Goal: Transaction & Acquisition: Book appointment/travel/reservation

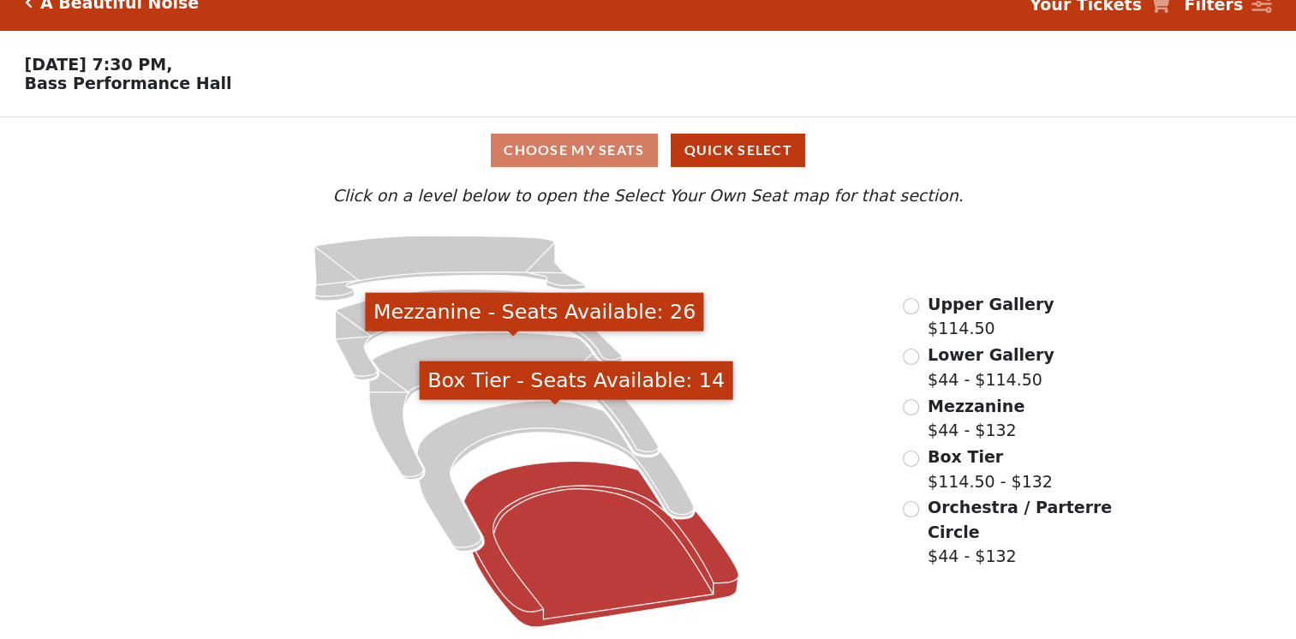
scroll to position [30, 0]
click at [603, 536] on icon "Orchestra / Parterre Circle - Seats Available: 14" at bounding box center [601, 543] width 275 height 165
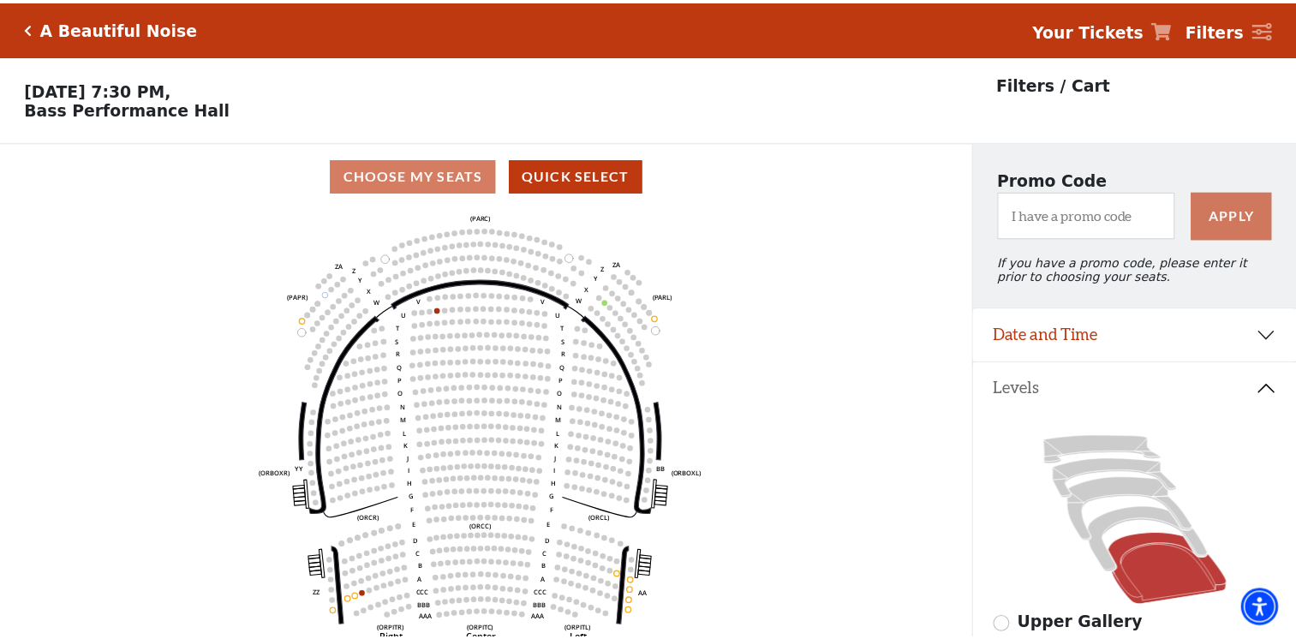
scroll to position [79, 0]
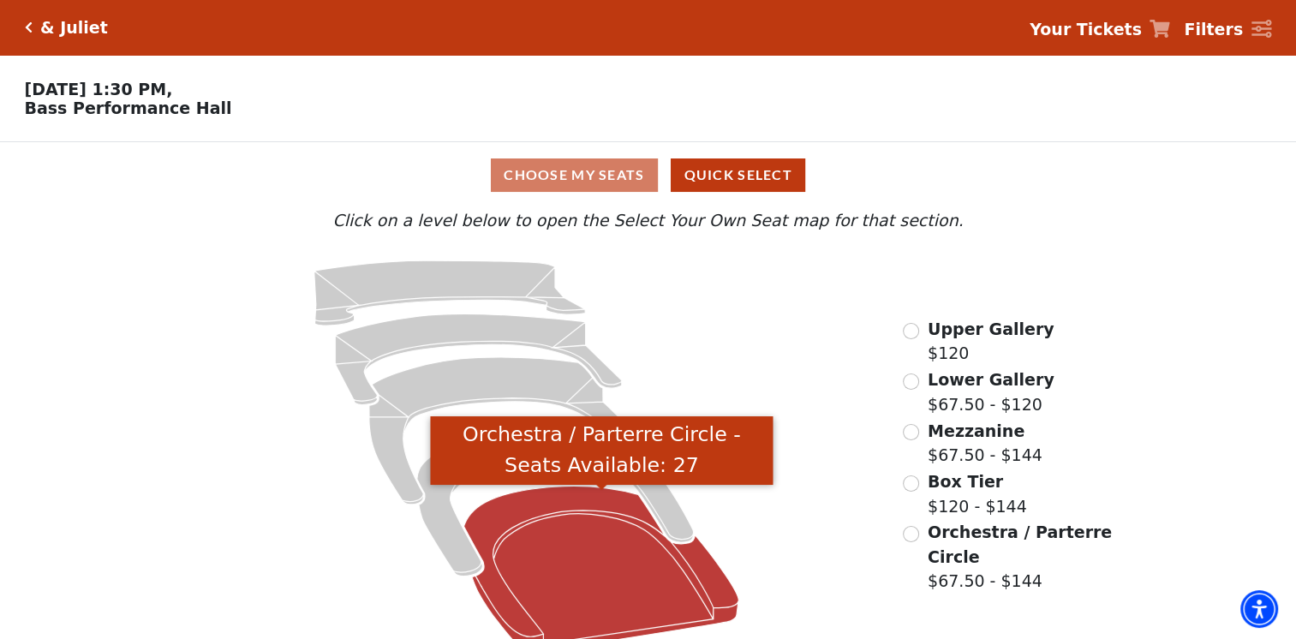
click at [630, 615] on icon "Orchestra / Parterre Circle - Seats Available: 27" at bounding box center [601, 568] width 275 height 165
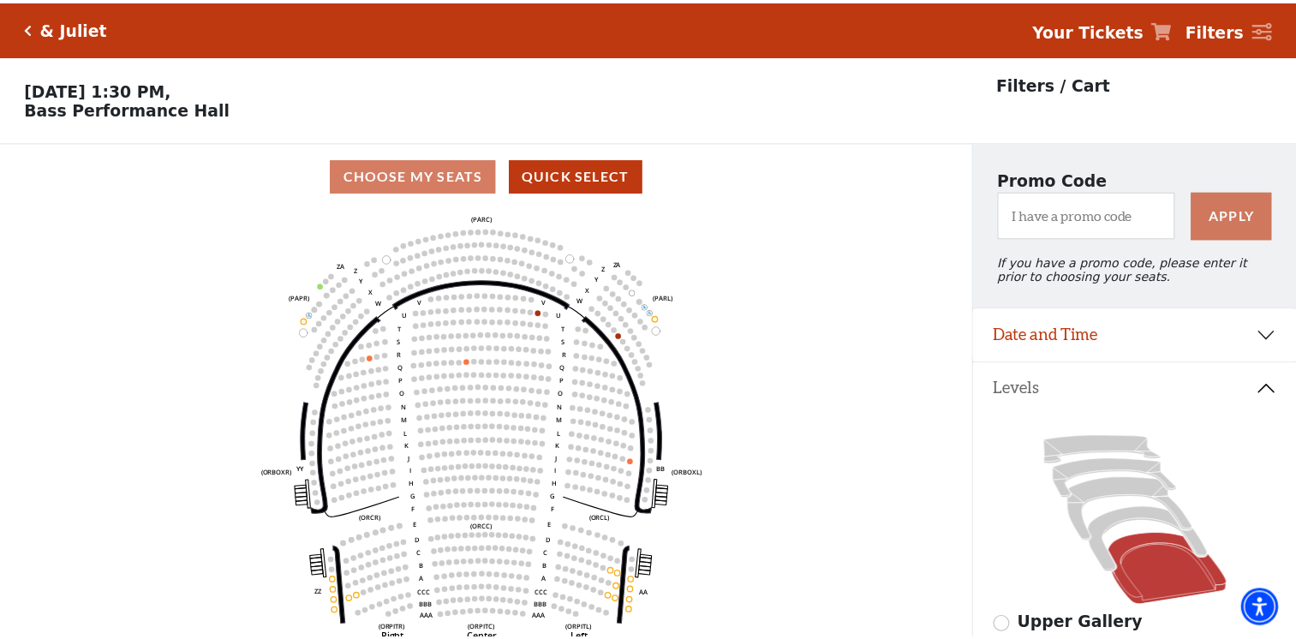
scroll to position [79, 0]
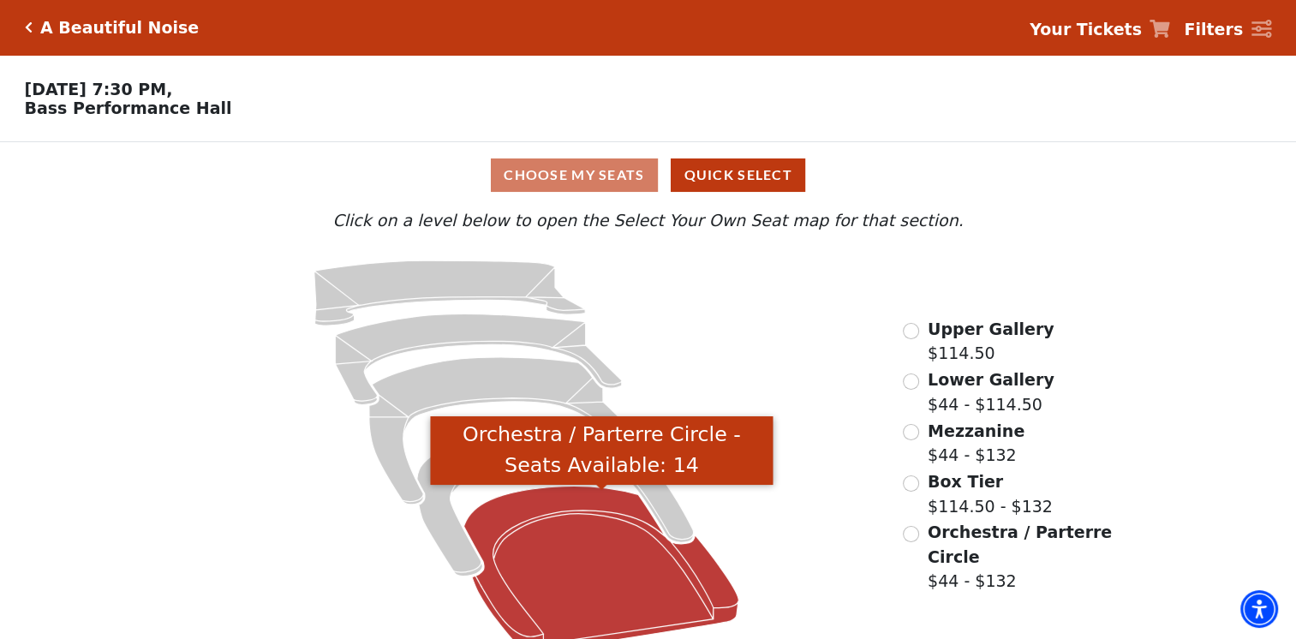
click at [672, 598] on icon "Orchestra / Parterre Circle - Seats Available: 14" at bounding box center [601, 568] width 275 height 165
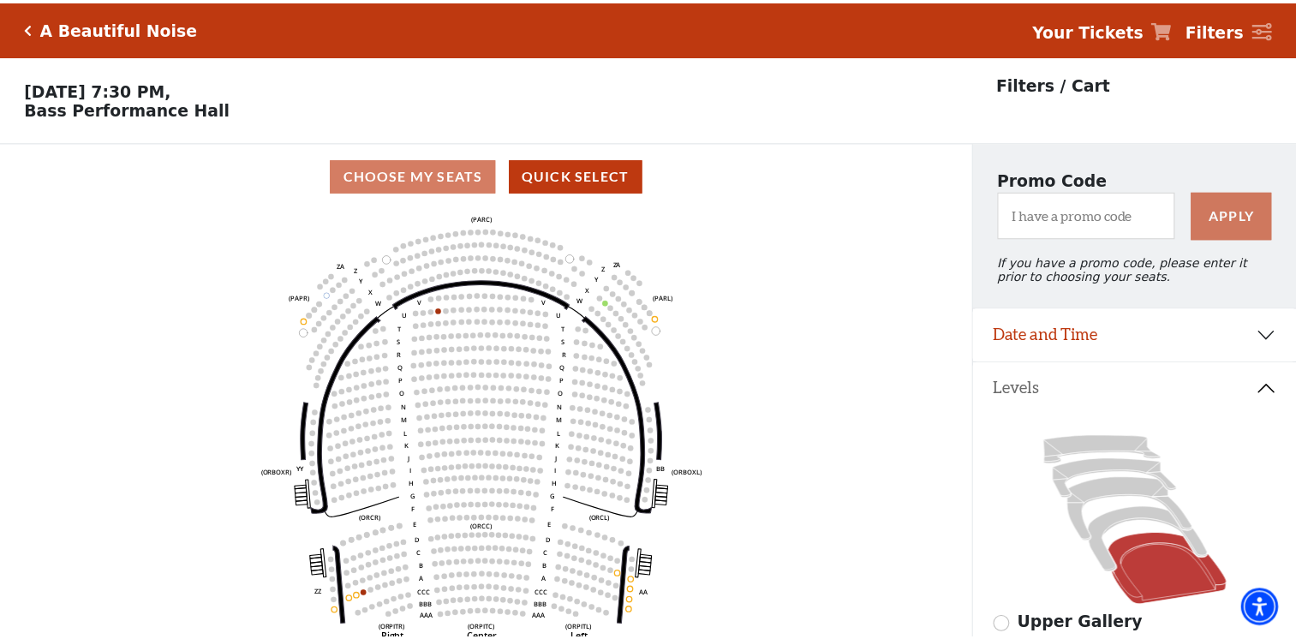
scroll to position [79, 0]
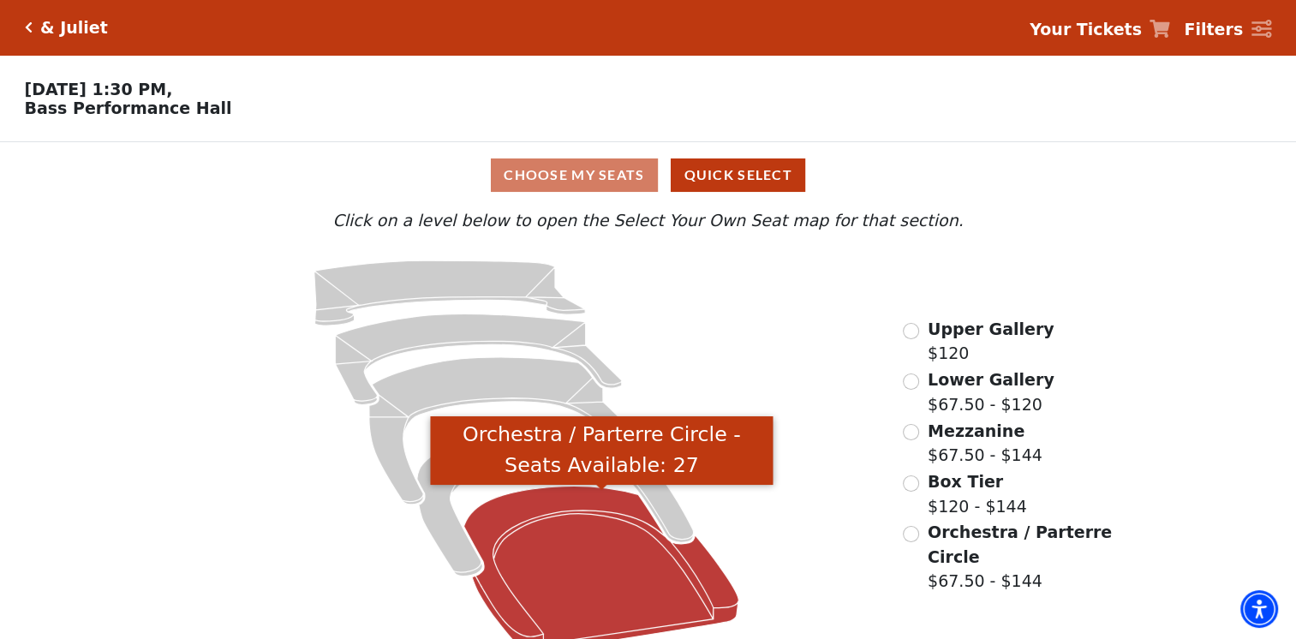
click at [535, 561] on icon "Orchestra / Parterre Circle - Seats Available: 27" at bounding box center [601, 568] width 275 height 165
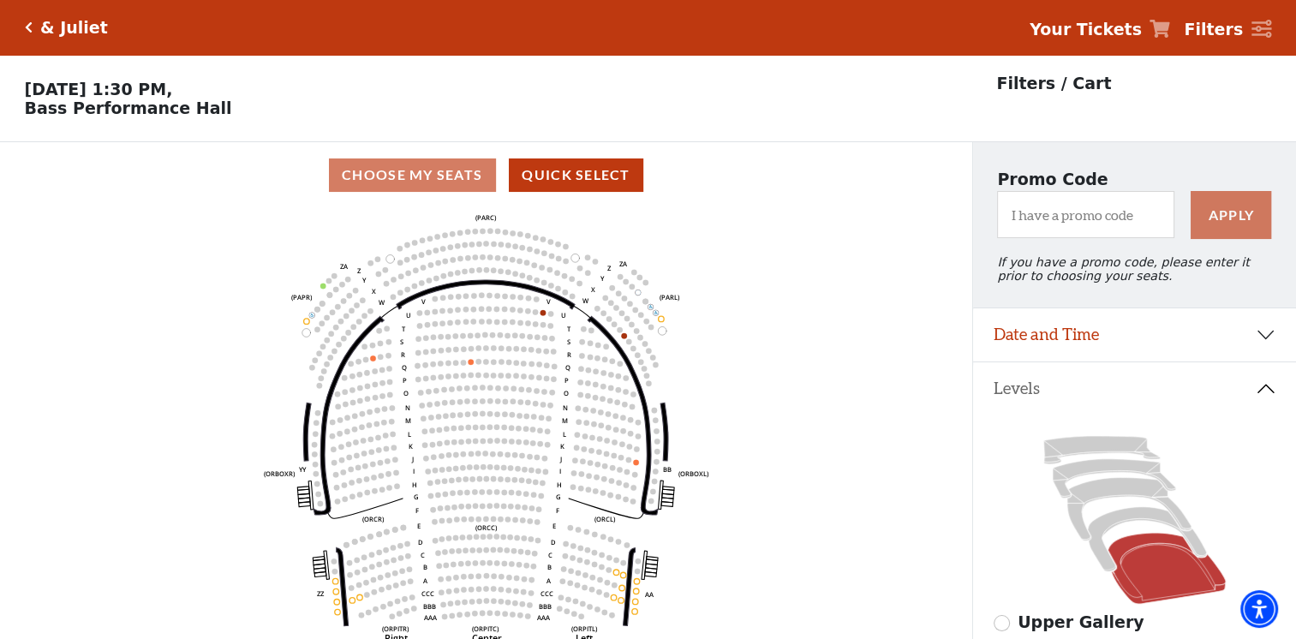
scroll to position [79, 0]
